Goal: Information Seeking & Learning: Understand process/instructions

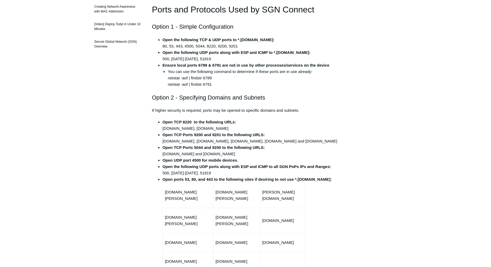
scroll to position [133, 0]
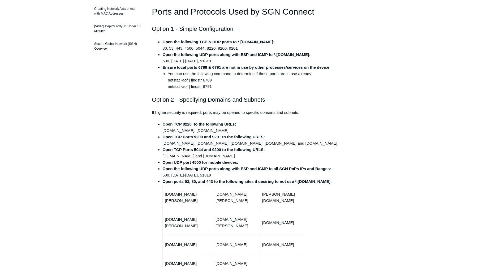
drag, startPoint x: 75, startPoint y: 68, endPoint x: 43, endPoint y: 64, distance: 32.6
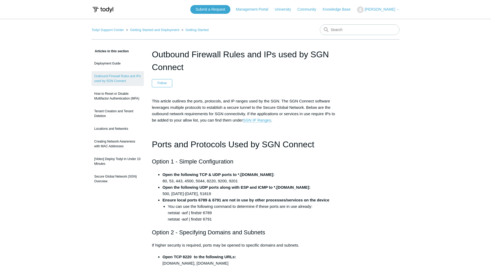
scroll to position [133, 0]
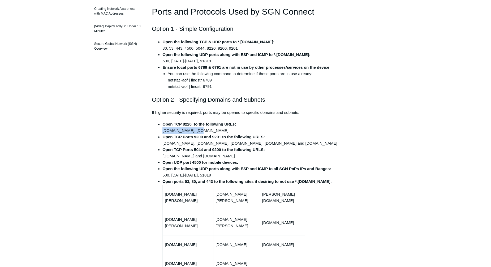
drag, startPoint x: 163, startPoint y: 131, endPoint x: 192, endPoint y: 129, distance: 29.5
click at [192, 129] on li "Open TCP 8220 to the following URLs: [DOMAIN_NAME], [DOMAIN_NAME]" at bounding box center [250, 127] width 177 height 13
copy li "[DOMAIN_NAME]"
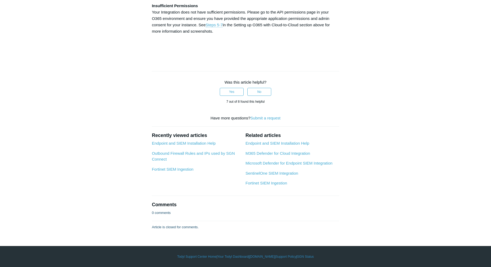
scroll to position [2784, 0]
